Goal: Information Seeking & Learning: Obtain resource

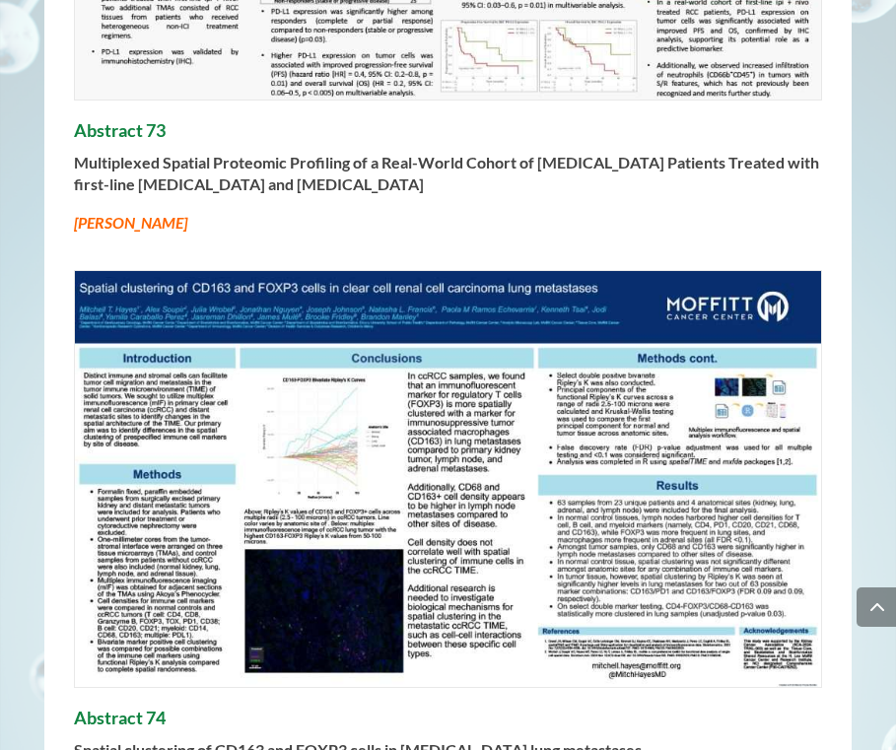
scroll to position [29760, 0]
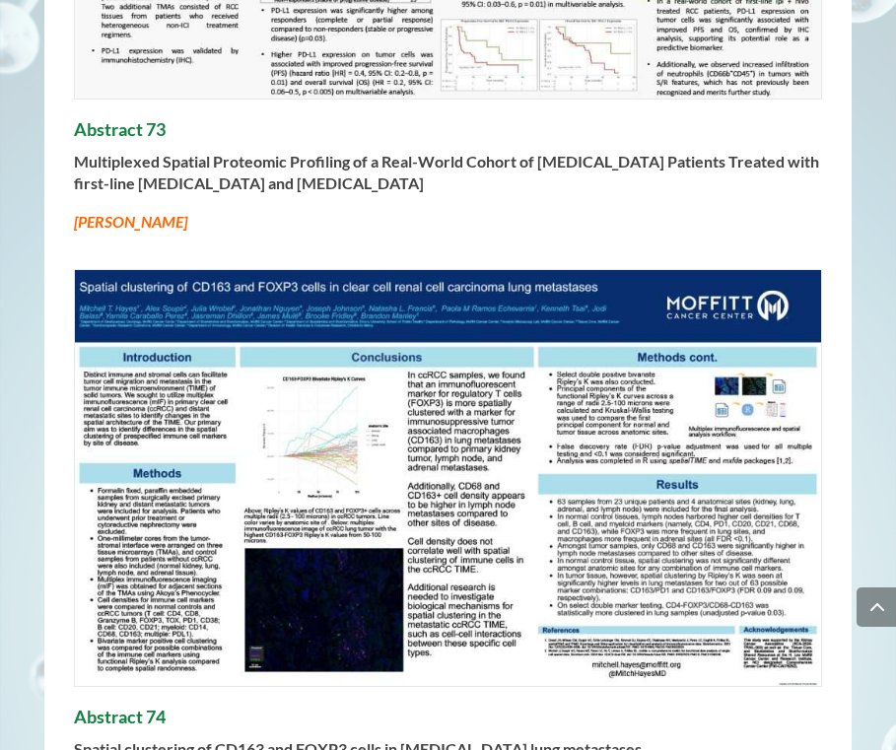
click at [304, 152] on strong "Multiplexed Spatial Proteomic Profiling of a Real-World Cohort of [MEDICAL_DATA…" at bounding box center [447, 172] width 746 height 40
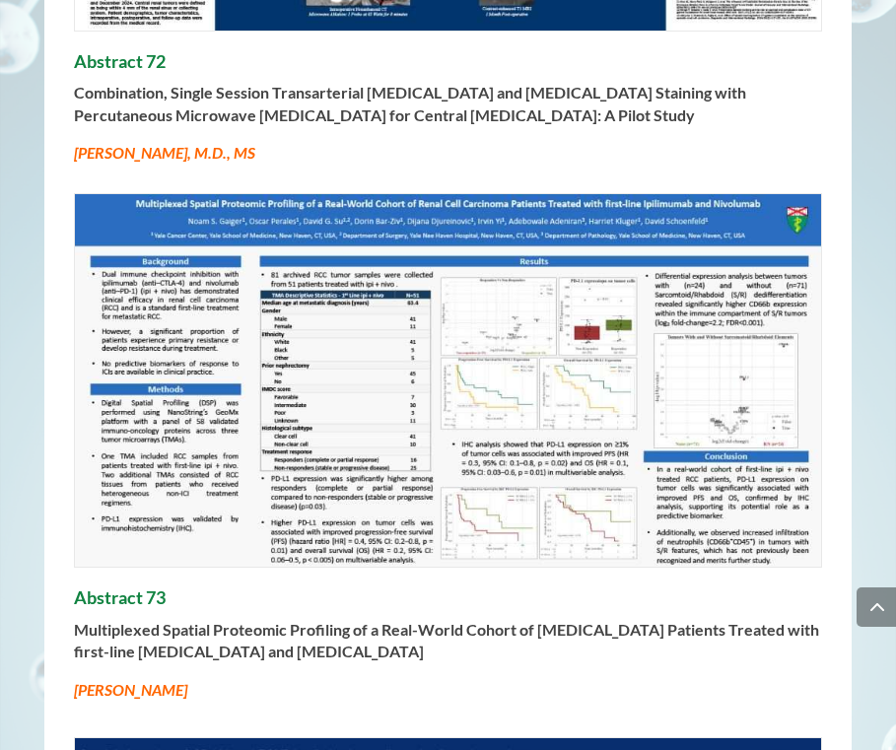
scroll to position [29256, 0]
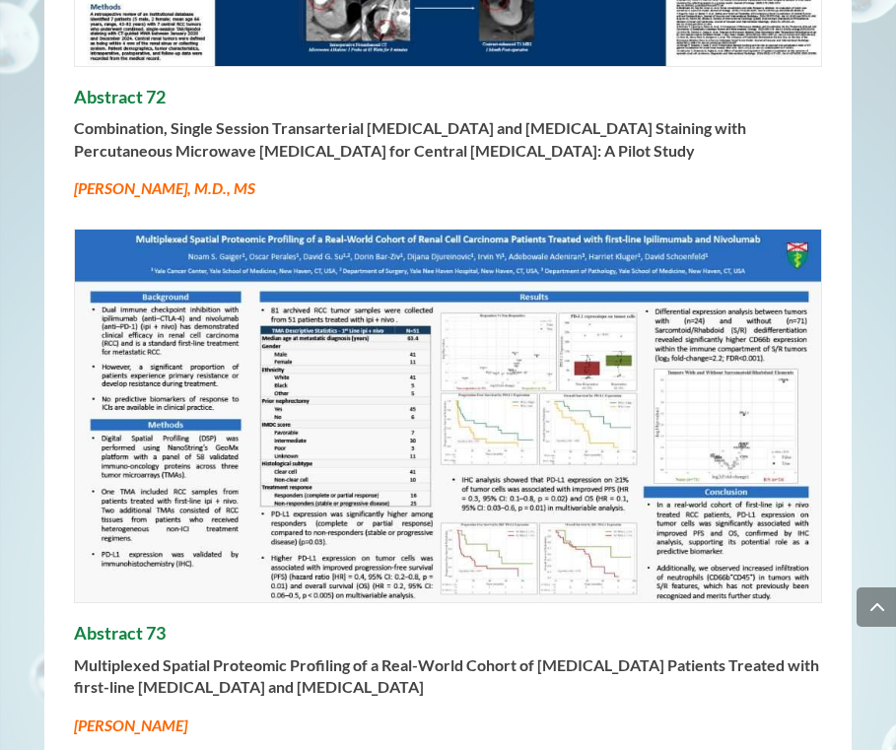
click at [778, 347] on img at bounding box center [448, 416] width 746 height 373
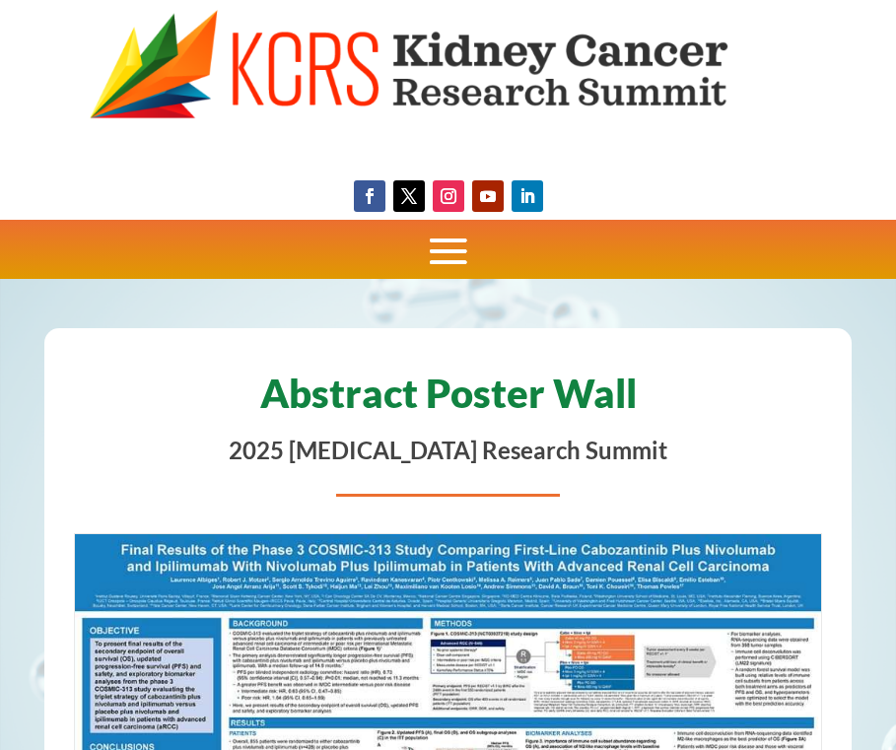
click at [510, 71] on img at bounding box center [448, 65] width 717 height 111
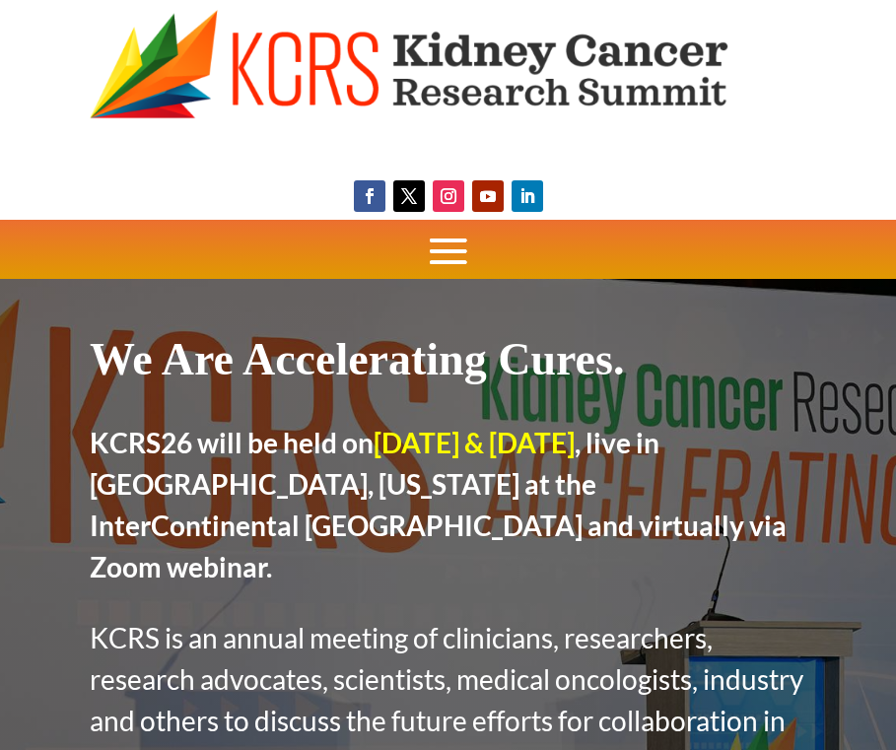
click at [447, 247] on span at bounding box center [448, 251] width 59 height 59
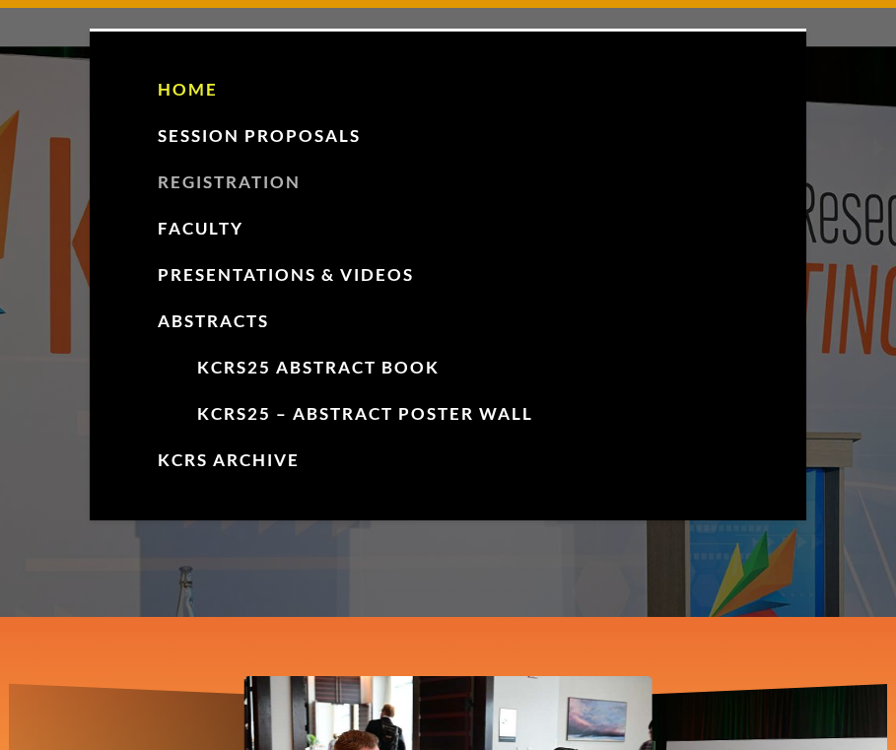
scroll to position [272, 0]
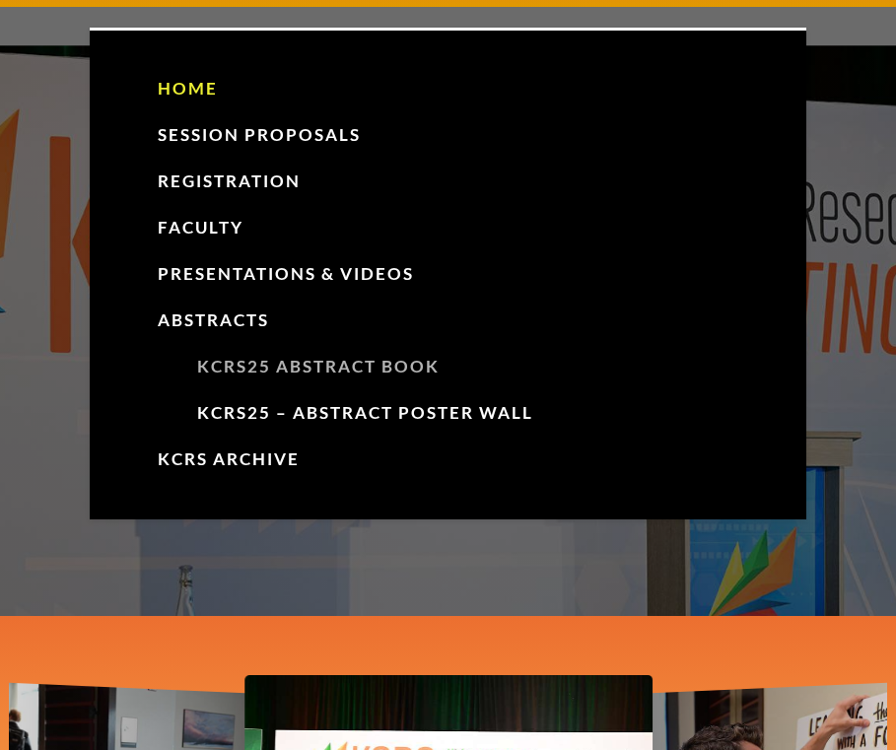
click at [306, 373] on link "KCRS25 Abstract Book" at bounding box center [469, 367] width 604 height 46
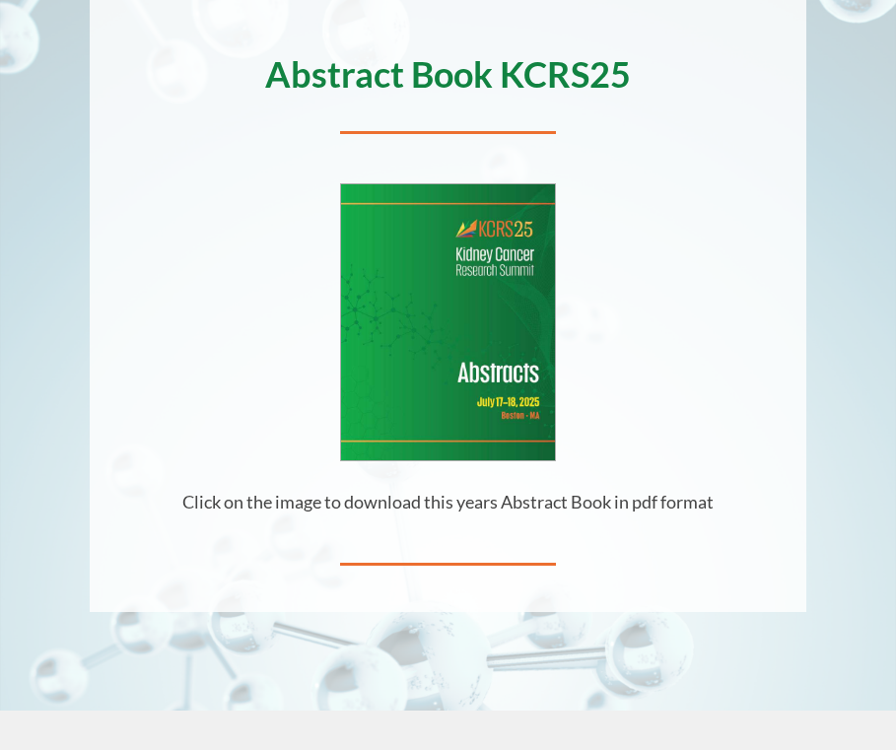
scroll to position [506, 0]
